Goal: Information Seeking & Learning: Compare options

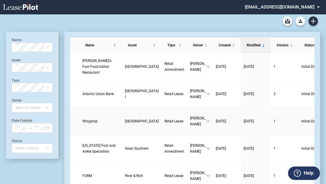
click at [90, 120] on span "Wingstop" at bounding box center [89, 121] width 15 height 4
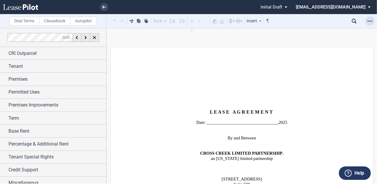
click at [328, 21] on use "Open Lease options menu" at bounding box center [369, 21] width 5 height 1
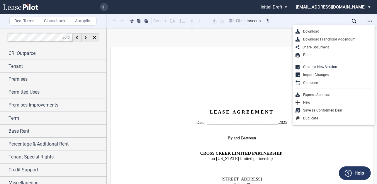
click at [314, 32] on div "Download" at bounding box center [335, 31] width 71 height 5
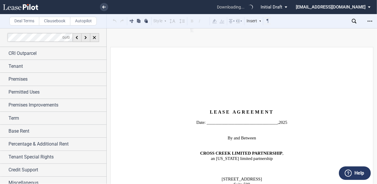
click at [313, 31] on div "Deal Terms Clausebook Autopilot Style Normal 8pt 9pt 10pt 10.5pt 11pt 12pt 14pt…" at bounding box center [188, 106] width 377 height 156
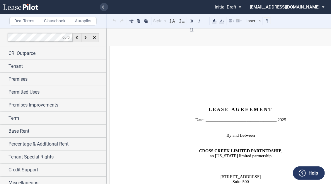
drag, startPoint x: 331, startPoint y: 17, endPoint x: 367, endPoint y: 9, distance: 37.3
click at [328, 9] on html ".bocls-1{fill:#26354a;fill-rule:evenodd} Loading... × Pending... Pending... Ini…" at bounding box center [165, 92] width 331 height 184
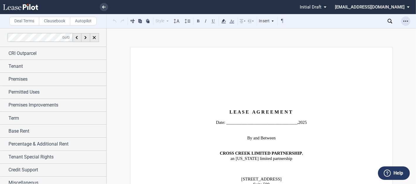
click at [328, 21] on div "Open Lease options menu" at bounding box center [405, 20] width 9 height 9
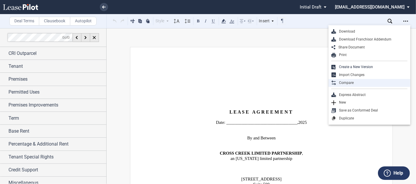
click at [328, 82] on div "Compare" at bounding box center [371, 82] width 71 height 5
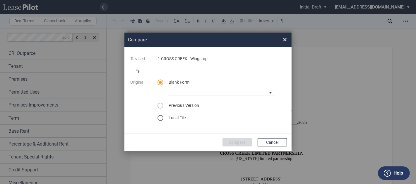
click at [217, 94] on md-select "[PERSON_NAME] [US_STATE] Lease Blank [PERSON_NAME] [US_STATE] Lease Blank [PERS…" at bounding box center [222, 91] width 106 height 9
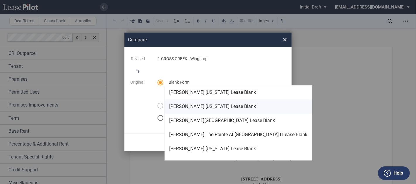
click at [209, 104] on div "[PERSON_NAME] [US_STATE] Lease Blank" at bounding box center [212, 106] width 87 height 6
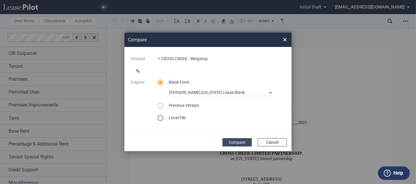
click at [235, 141] on button "Compare" at bounding box center [237, 142] width 29 height 8
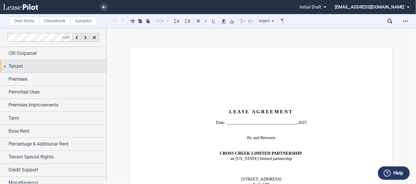
click at [30, 66] on div "Tenant" at bounding box center [57, 66] width 98 height 7
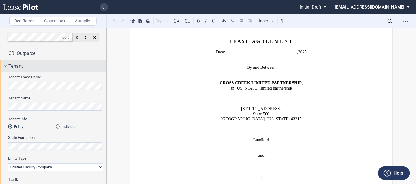
click at [22, 66] on span "Tenant" at bounding box center [15, 66] width 14 height 7
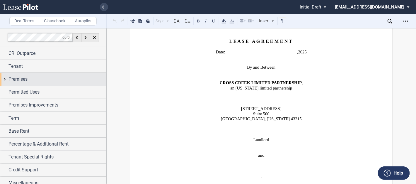
click at [33, 76] on div "Premises" at bounding box center [57, 79] width 98 height 7
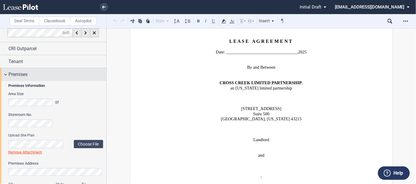
click at [5, 75] on div "Premises" at bounding box center [53, 74] width 106 height 13
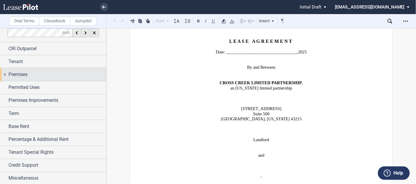
click at [6, 75] on div "Premises" at bounding box center [53, 74] width 106 height 13
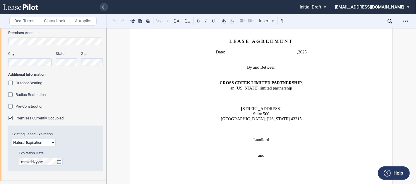
scroll to position [145, 0]
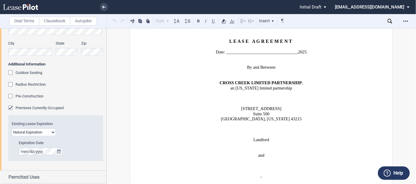
click at [11, 107] on div "Premises Currently Occupied" at bounding box center [11, 108] width 6 height 6
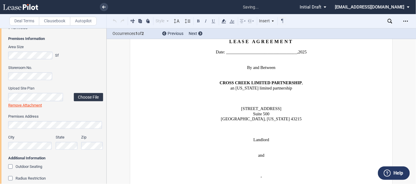
scroll to position [1218, 0]
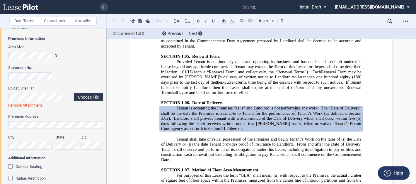
click at [88, 97] on label "Choose File" at bounding box center [88, 97] width 29 height 8
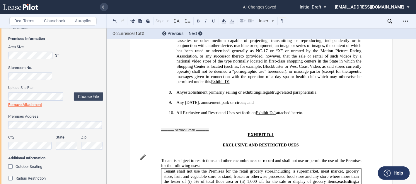
scroll to position [13044, 0]
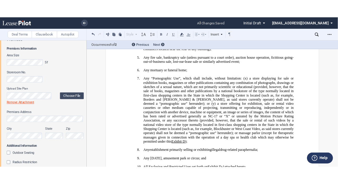
scroll to position [13115, 0]
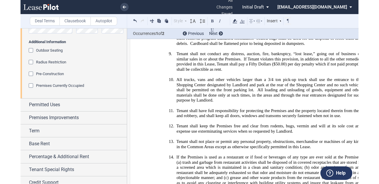
scroll to position [185, 0]
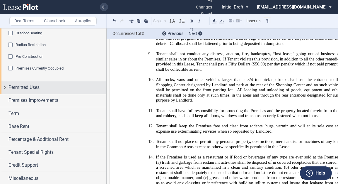
click at [48, 87] on div "Permitted Uses" at bounding box center [57, 87] width 98 height 7
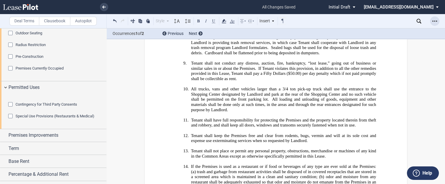
click at [328, 20] on icon "Open Lease options menu" at bounding box center [434, 21] width 5 height 5
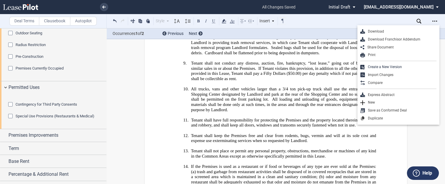
click at [328, 33] on div "Download" at bounding box center [400, 31] width 71 height 5
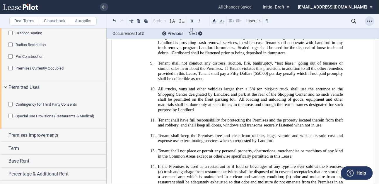
click at [328, 20] on icon "Open Lease options menu" at bounding box center [369, 21] width 5 height 5
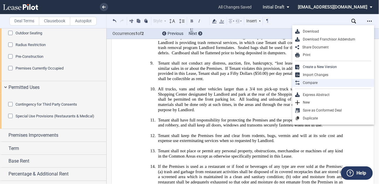
click at [317, 84] on div "Compare" at bounding box center [335, 82] width 71 height 5
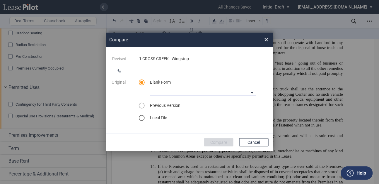
click at [155, 93] on md-select "[PERSON_NAME] [US_STATE] Lease Blank [PERSON_NAME] [US_STATE] Lease Blank [PERS…" at bounding box center [203, 91] width 106 height 9
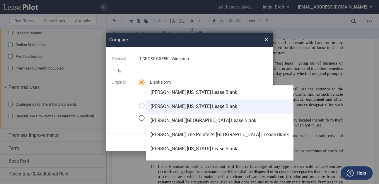
click at [167, 106] on div "[PERSON_NAME] [US_STATE] Lease Blank" at bounding box center [194, 106] width 87 height 6
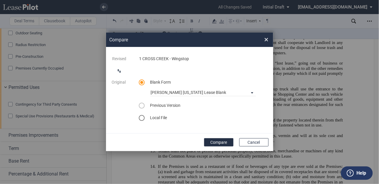
click at [221, 141] on button "Compare" at bounding box center [218, 142] width 29 height 8
